Goal: Check status: Check status

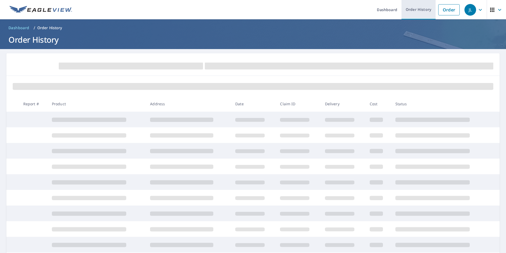
click at [416, 9] on link "Order History" at bounding box center [419, 9] width 34 height 19
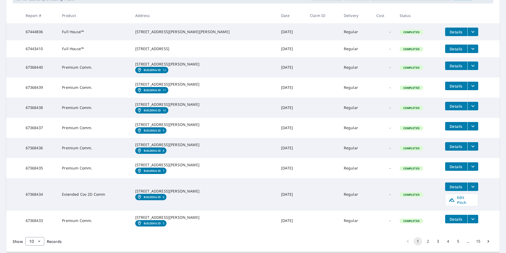
scroll to position [148, 0]
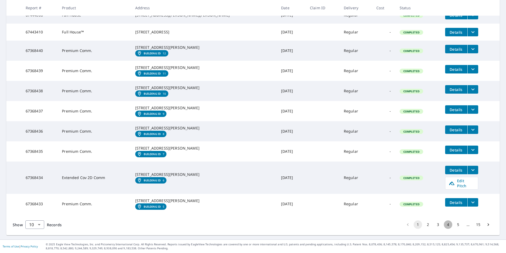
click at [445, 223] on button "4" at bounding box center [448, 224] width 8 height 8
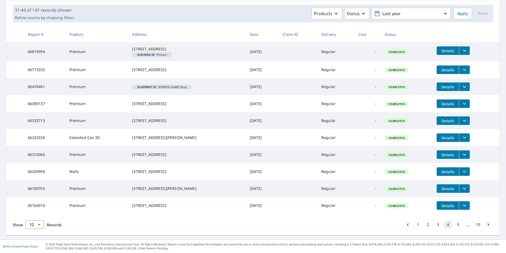
scroll to position [98, 0]
click at [434, 223] on button "3" at bounding box center [438, 224] width 8 height 8
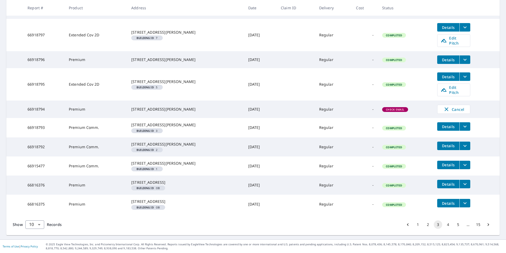
scroll to position [146, 0]
click at [454, 224] on button "5" at bounding box center [458, 224] width 8 height 8
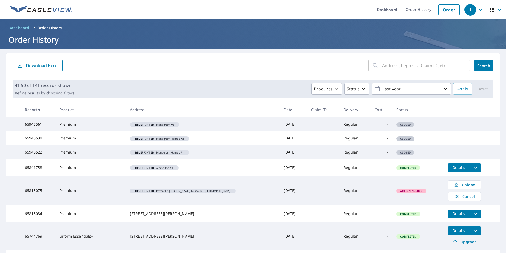
click at [398, 66] on input "text" at bounding box center [426, 65] width 88 height 15
type input "silverton"
click button "Search" at bounding box center [483, 66] width 19 height 12
